Goal: Information Seeking & Learning: Learn about a topic

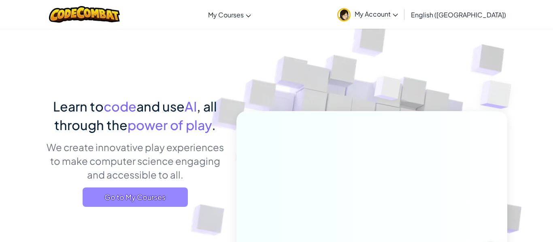
click at [122, 202] on span "Go to My Courses" at bounding box center [135, 197] width 105 height 19
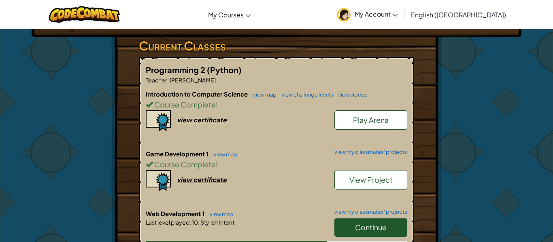
scroll to position [148, 0]
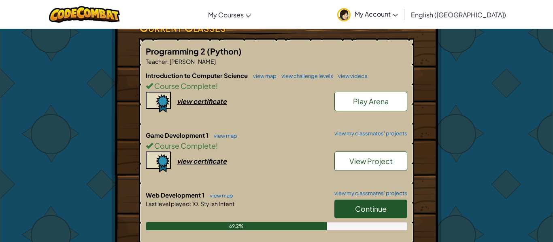
click at [402, 210] on link "Continue" at bounding box center [370, 209] width 73 height 19
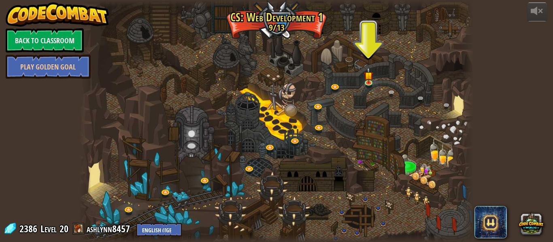
click at [378, 206] on div at bounding box center [276, 121] width 394 height 242
click at [371, 83] on link at bounding box center [370, 83] width 16 height 16
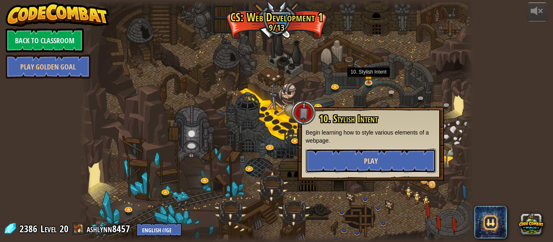
click at [352, 166] on button "Play" at bounding box center [370, 161] width 130 height 24
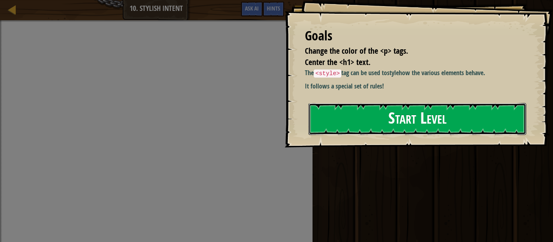
click at [327, 113] on button "Start Level" at bounding box center [417, 119] width 218 height 32
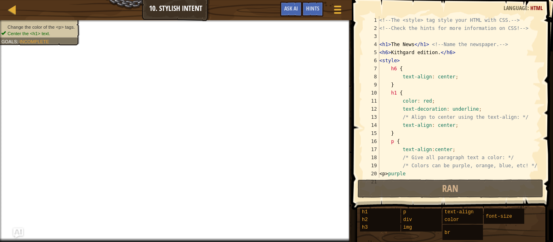
click at [421, 66] on div "<!-- The <style> tag style your HTML with CSS. --> <!-- Check the hints for mor…" at bounding box center [458, 105] width 163 height 178
click at [284, 3] on button "Ask AI" at bounding box center [291, 9] width 22 height 15
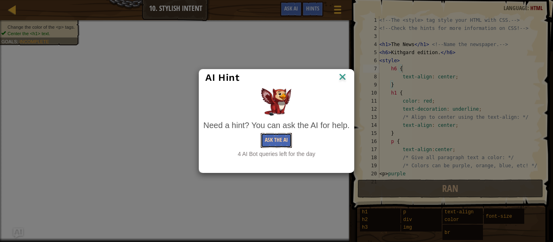
click at [268, 134] on button "Ask the AI" at bounding box center [275, 140] width 31 height 15
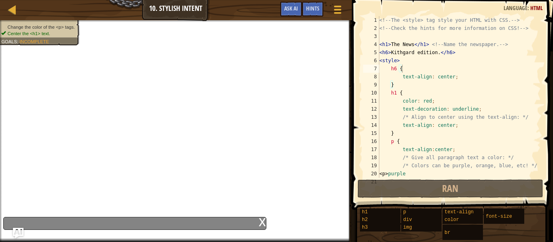
click at [15, 231] on img "Ask AI" at bounding box center [18, 233] width 11 height 11
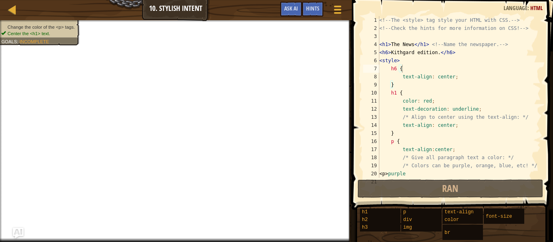
click at [16, 231] on img "Ask AI" at bounding box center [18, 233] width 11 height 11
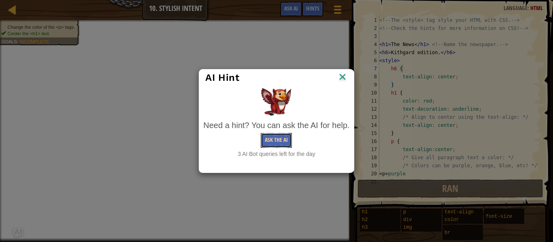
click at [272, 140] on button "Ask the AI" at bounding box center [275, 140] width 31 height 15
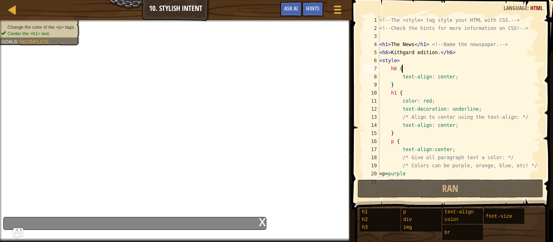
click at [407, 73] on div "<!-- The <style> tag style your HTML with CSS. --> <!-- Check the hints for mor…" at bounding box center [458, 105] width 163 height 178
click at [406, 67] on div "<!-- The <style> tag style your HTML with CSS. --> <!-- Check the hints for mor…" at bounding box center [458, 105] width 163 height 178
type textarea "h6 {"
click at [124, 220] on div "x" at bounding box center [134, 223] width 263 height 13
click at [257, 226] on div "x" at bounding box center [134, 223] width 263 height 13
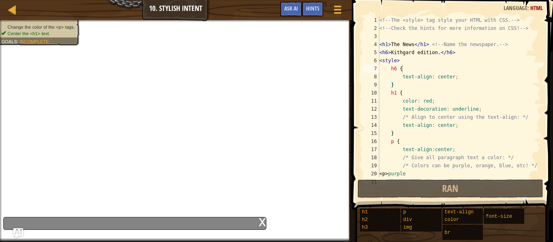
click at [260, 226] on div "x" at bounding box center [261, 222] width 7 height 8
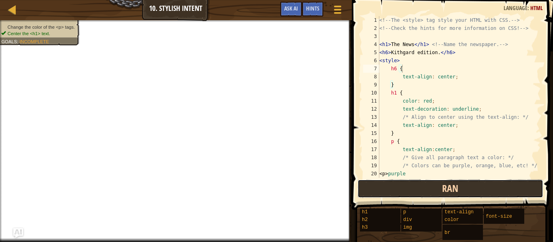
click at [387, 180] on button "Ran" at bounding box center [450, 189] width 186 height 19
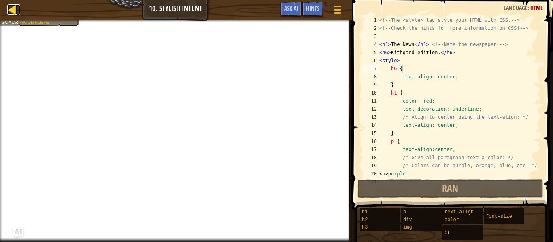
click at [11, 10] on div at bounding box center [12, 9] width 10 height 10
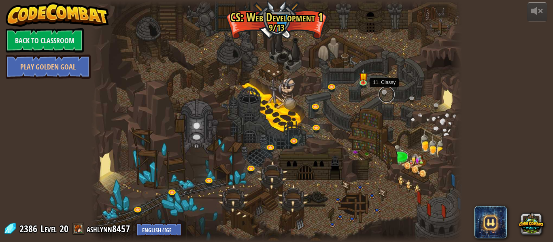
click at [387, 93] on link at bounding box center [386, 95] width 16 height 16
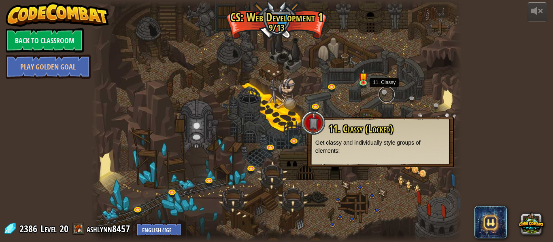
click at [387, 93] on link at bounding box center [386, 95] width 16 height 16
click at [366, 84] on link at bounding box center [364, 83] width 16 height 16
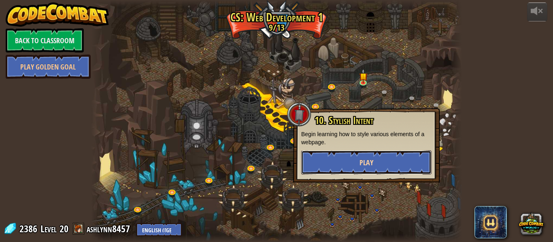
click at [333, 161] on button "Play" at bounding box center [366, 162] width 130 height 24
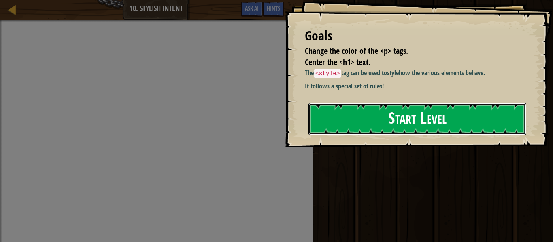
click at [380, 125] on button "Start Level" at bounding box center [417, 119] width 218 height 32
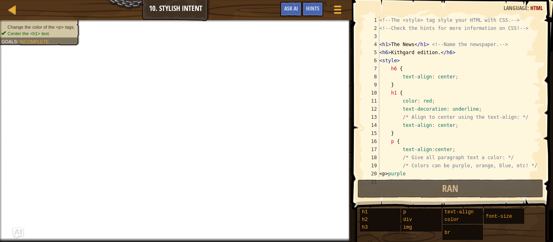
drag, startPoint x: 155, startPoint y: 7, endPoint x: 173, endPoint y: 9, distance: 17.9
click at [173, 9] on div "Map Web Development 1 10. Stylish Intent Game Menu Done Hints Ask AI" at bounding box center [176, 10] width 352 height 20
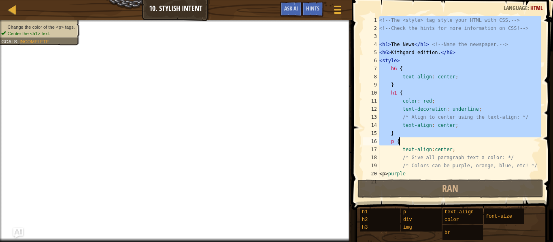
scroll to position [24, 0]
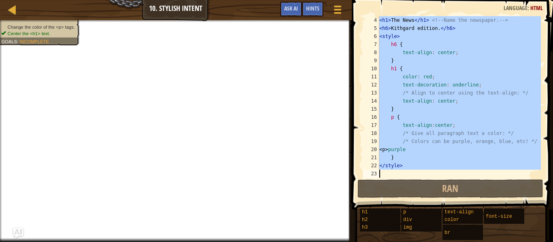
drag, startPoint x: 379, startPoint y: 19, endPoint x: 527, endPoint y: 223, distance: 251.5
click at [527, 223] on div "Hints Image Gallery 4 5 6 7 8 9 10 11 12 13 14 15 16 17 18 19 20 21 22 23 < h1 …" at bounding box center [450, 119] width 203 height 238
type textarea "</style>"
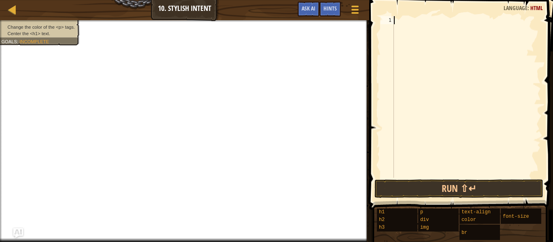
paste textarea "</style>"
type textarea "</style>"
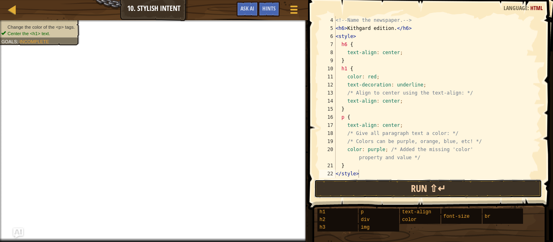
click at [445, 191] on button "Run ⇧↵" at bounding box center [428, 189] width 228 height 19
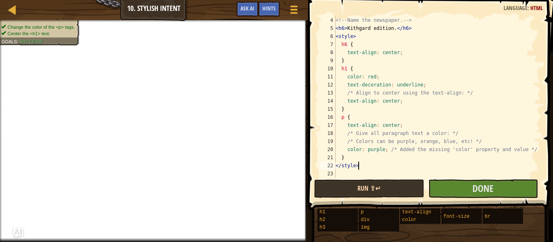
scroll to position [24, 0]
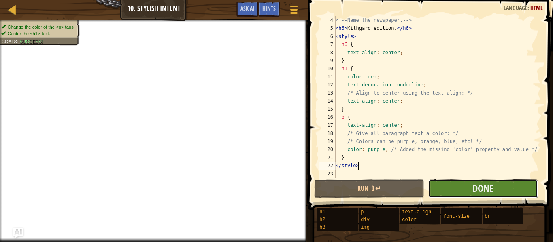
click at [445, 190] on button "Done" at bounding box center [483, 189] width 110 height 19
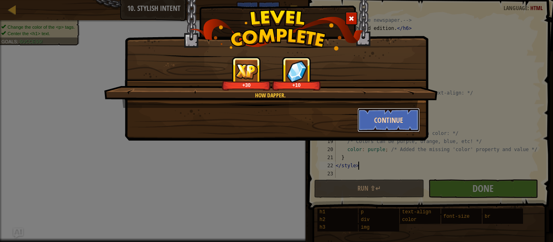
click at [397, 119] on button "Continue" at bounding box center [388, 120] width 63 height 24
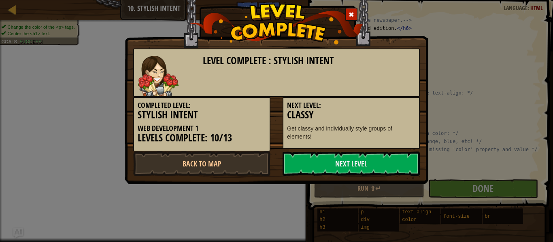
click at [397, 119] on h3 "Classy" at bounding box center [351, 115] width 128 height 11
click at [396, 172] on link "Next Level" at bounding box center [350, 164] width 137 height 24
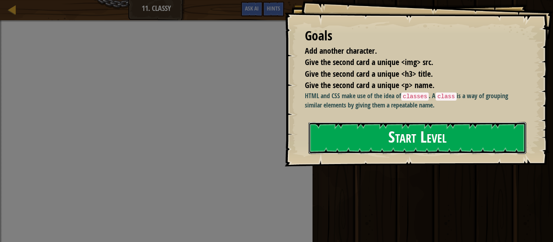
click at [408, 140] on button "Start Level" at bounding box center [417, 138] width 218 height 32
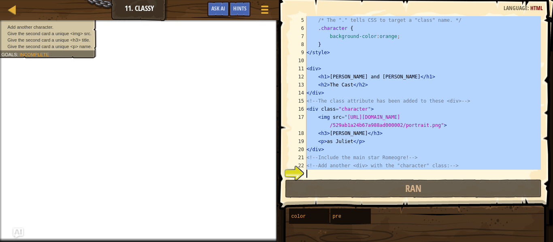
scroll to position [32, 0]
drag, startPoint x: 306, startPoint y: 19, endPoint x: 543, endPoint y: 218, distance: 309.2
click at [543, 218] on div "Hints Image Gallery 5 6 7 8 9 10 11 12 13 14 15 16 17 18 19 20 21 22 23 /* The …" at bounding box center [414, 119] width 276 height 238
type textarea "<!-- Add another <div> with the "character" class: -->"
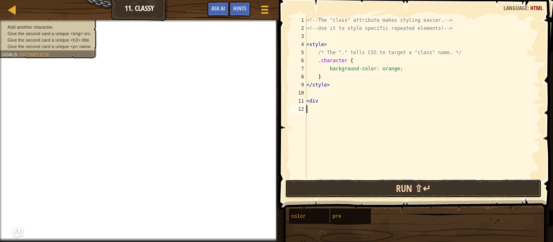
click at [368, 186] on button "Run ⇧↵" at bounding box center [413, 189] width 256 height 19
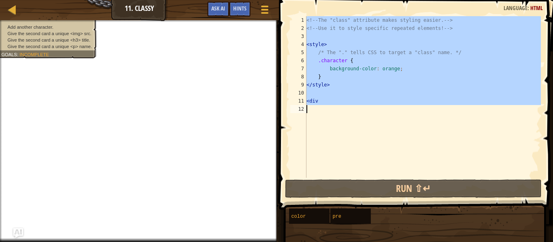
drag, startPoint x: 307, startPoint y: 17, endPoint x: 385, endPoint y: 143, distance: 148.1
click at [385, 143] on div "<!-- The "class" attribute makes styling easier. --> <!-- Use it to style speci…" at bounding box center [423, 105] width 236 height 178
type textarea "<div"
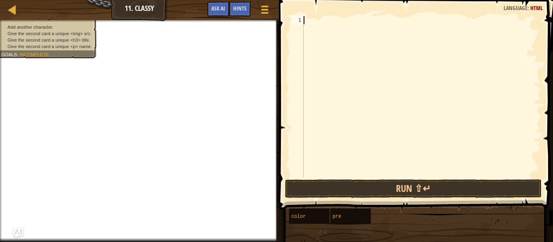
scroll to position [89, 0]
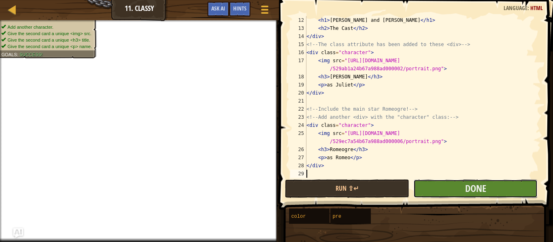
click at [449, 190] on button "Done" at bounding box center [475, 189] width 124 height 19
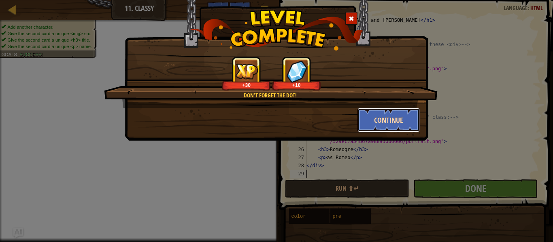
click at [411, 121] on button "Continue" at bounding box center [388, 120] width 63 height 24
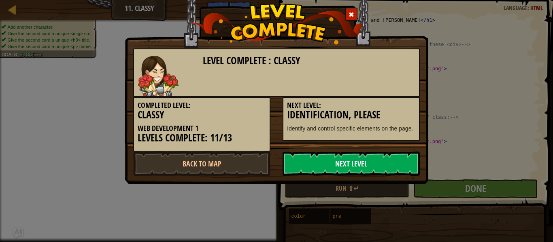
click at [375, 161] on link "Next Level" at bounding box center [350, 164] width 137 height 24
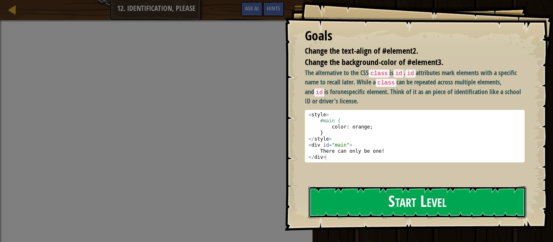
click at [379, 195] on button "Start Level" at bounding box center [417, 202] width 218 height 32
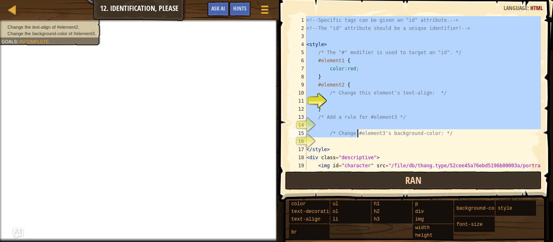
scroll to position [73, 0]
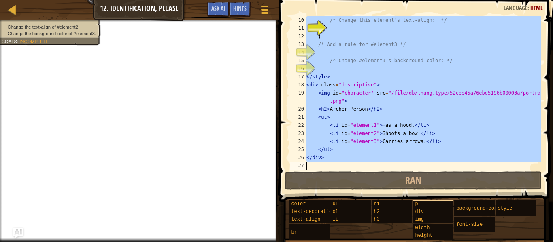
drag, startPoint x: 306, startPoint y: 21, endPoint x: 426, endPoint y: 208, distance: 221.4
click at [426, 208] on div "Hints Image Gallery 10 11 12 13 14 15 16 17 18 19 20 21 22 23 24 25 26 27 /* Ch…" at bounding box center [414, 119] width 276 height 238
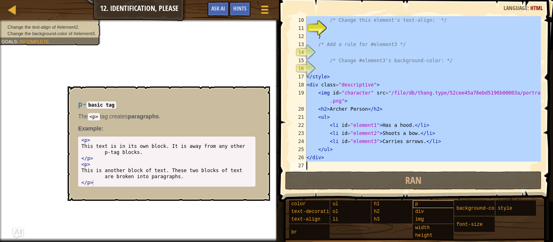
type textarea "</div>"
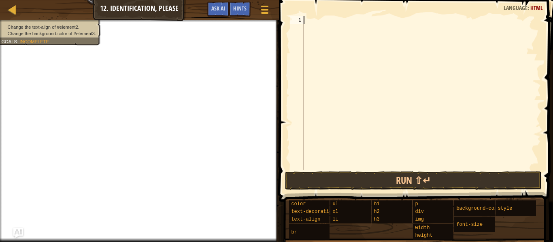
click at [350, 23] on div at bounding box center [421, 101] width 239 height 170
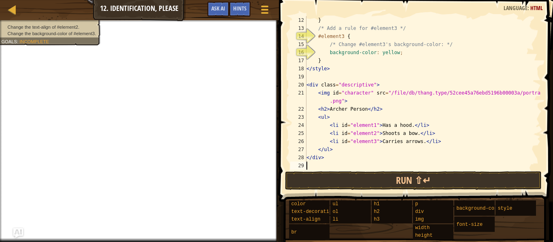
scroll to position [89, 0]
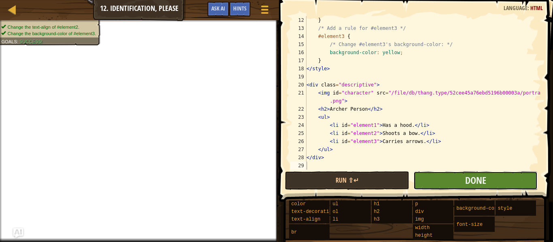
click at [446, 186] on button "Done" at bounding box center [475, 181] width 124 height 19
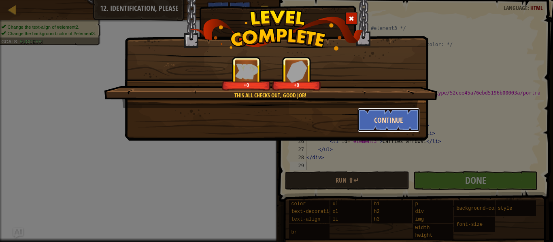
click at [369, 120] on button "Continue" at bounding box center [388, 120] width 63 height 24
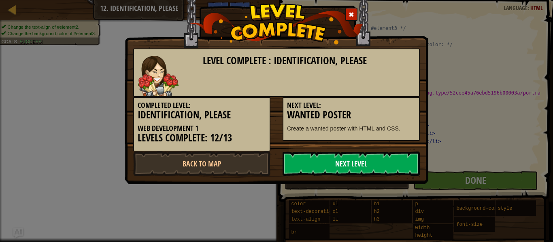
click at [379, 158] on link "Next Level" at bounding box center [350, 164] width 137 height 24
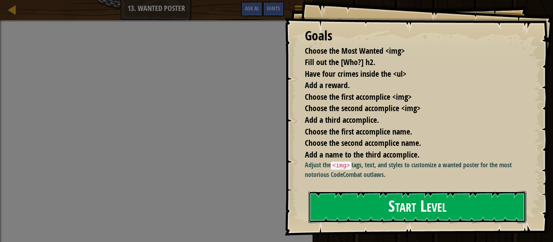
click at [363, 206] on button "Start Level" at bounding box center [417, 207] width 218 height 32
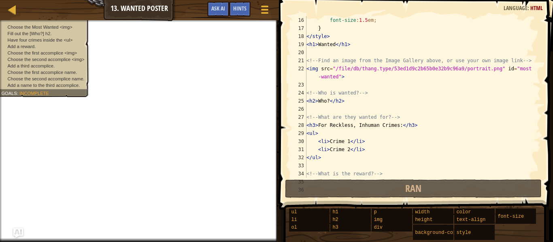
scroll to position [307, 0]
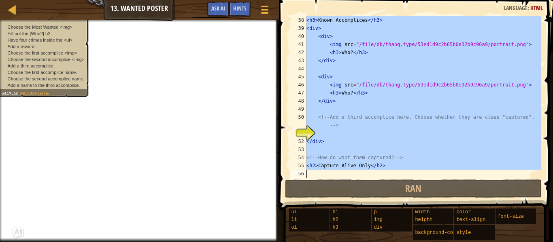
drag, startPoint x: 307, startPoint y: 19, endPoint x: 515, endPoint y: 261, distance: 319.3
click at [515, 0] on html "Map Web Development 1 13. Wanted Poster Game Menu Done Hints Ask AI 1 ההההההההה…" at bounding box center [276, 0] width 553 height 0
type textarea "<h2>Capture Alive Only</h2>"
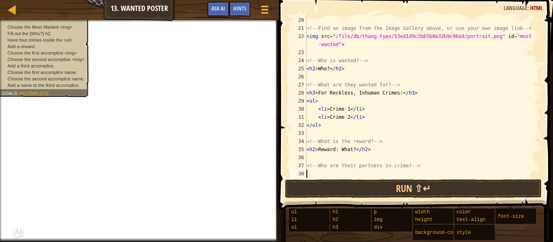
scroll to position [154, 0]
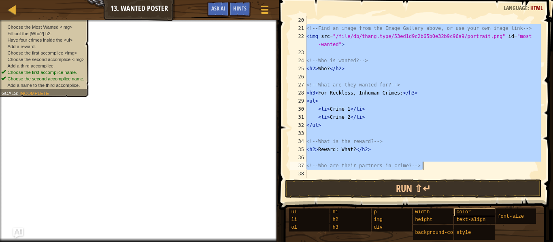
drag, startPoint x: 307, startPoint y: 29, endPoint x: 458, endPoint y: 211, distance: 235.9
click at [458, 211] on div "Hints Image Gallery Webpage 20 21 22 23 24 25 26 27 28 29 30 31 32 33 34 35 36 …" at bounding box center [414, 119] width 276 height 238
type textarea "<!-- Who are their partners in crime? -->"
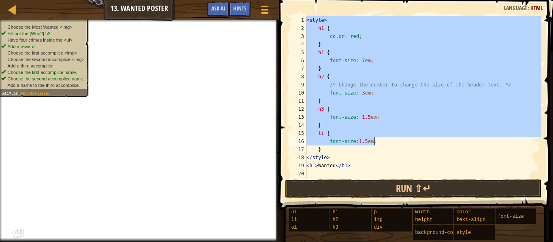
scroll to position [8, 0]
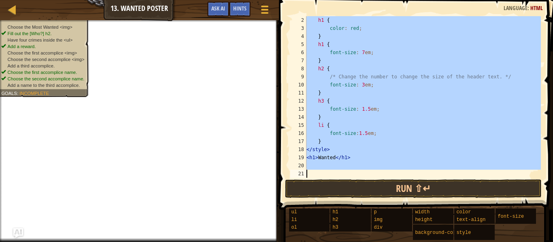
drag, startPoint x: 307, startPoint y: 19, endPoint x: 504, endPoint y: 208, distance: 272.7
click at [504, 208] on div "Hints Image Gallery Webpage 2 3 4 5 6 7 8 9 10 11 12 13 14 15 16 17 18 19 20 21…" at bounding box center [414, 119] width 276 height 238
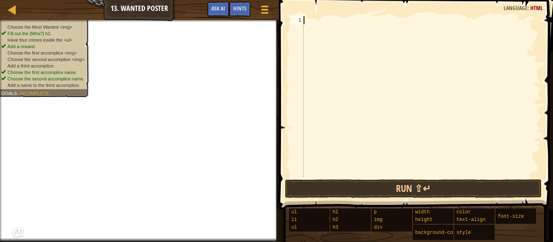
click at [401, 19] on div at bounding box center [421, 105] width 239 height 178
click at [326, 21] on div at bounding box center [421, 105] width 239 height 178
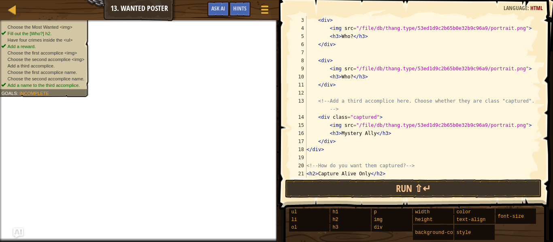
scroll to position [16, 0]
click at [452, 190] on button "Run ⇧↵" at bounding box center [413, 189] width 256 height 19
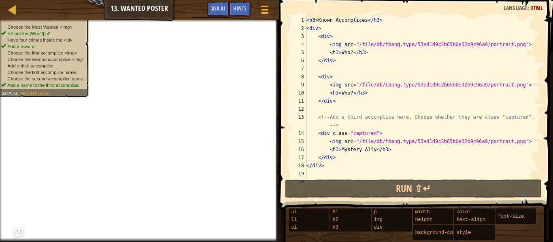
scroll to position [24, 0]
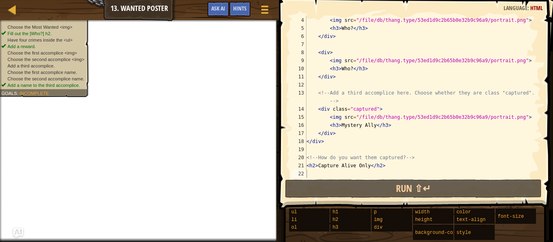
drag, startPoint x: 6, startPoint y: 27, endPoint x: 40, endPoint y: 51, distance: 42.3
click at [40, 51] on ul "Choose the Most Wanted <img> Fill out the [Who?] h2. Have four crimes inside th…" at bounding box center [43, 56] width 85 height 65
drag, startPoint x: 9, startPoint y: 28, endPoint x: 74, endPoint y: 80, distance: 83.5
click at [74, 80] on ul "Choose the Most Wanted <img> Fill out the [Who?] h2. Have four crimes inside th…" at bounding box center [43, 56] width 85 height 65
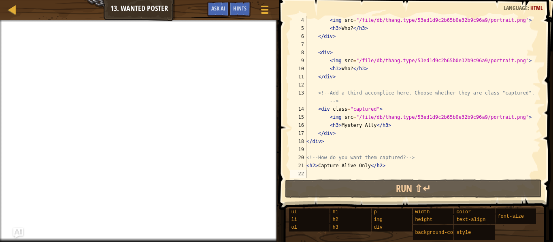
scroll to position [0, 0]
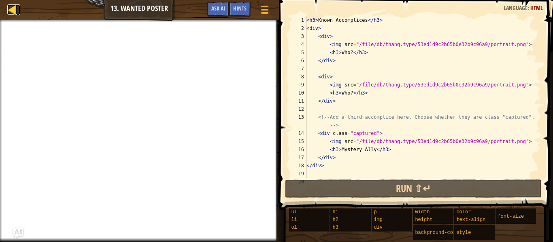
click at [16, 11] on div at bounding box center [12, 9] width 10 height 10
